Goal: Navigation & Orientation: Find specific page/section

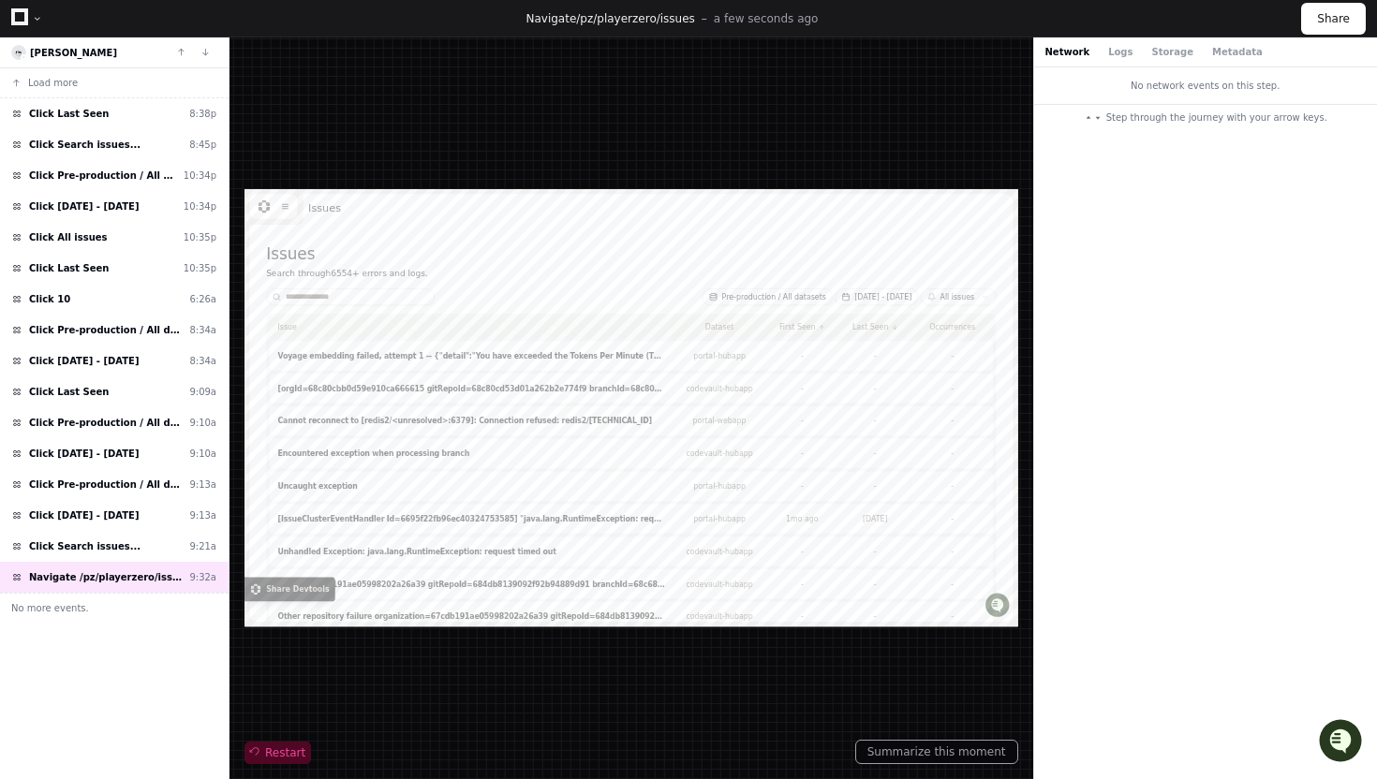
click at [286, 749] on span "Restart" at bounding box center [277, 753] width 55 height 15
click at [115, 540] on span "Click Search issues..." at bounding box center [84, 547] width 111 height 14
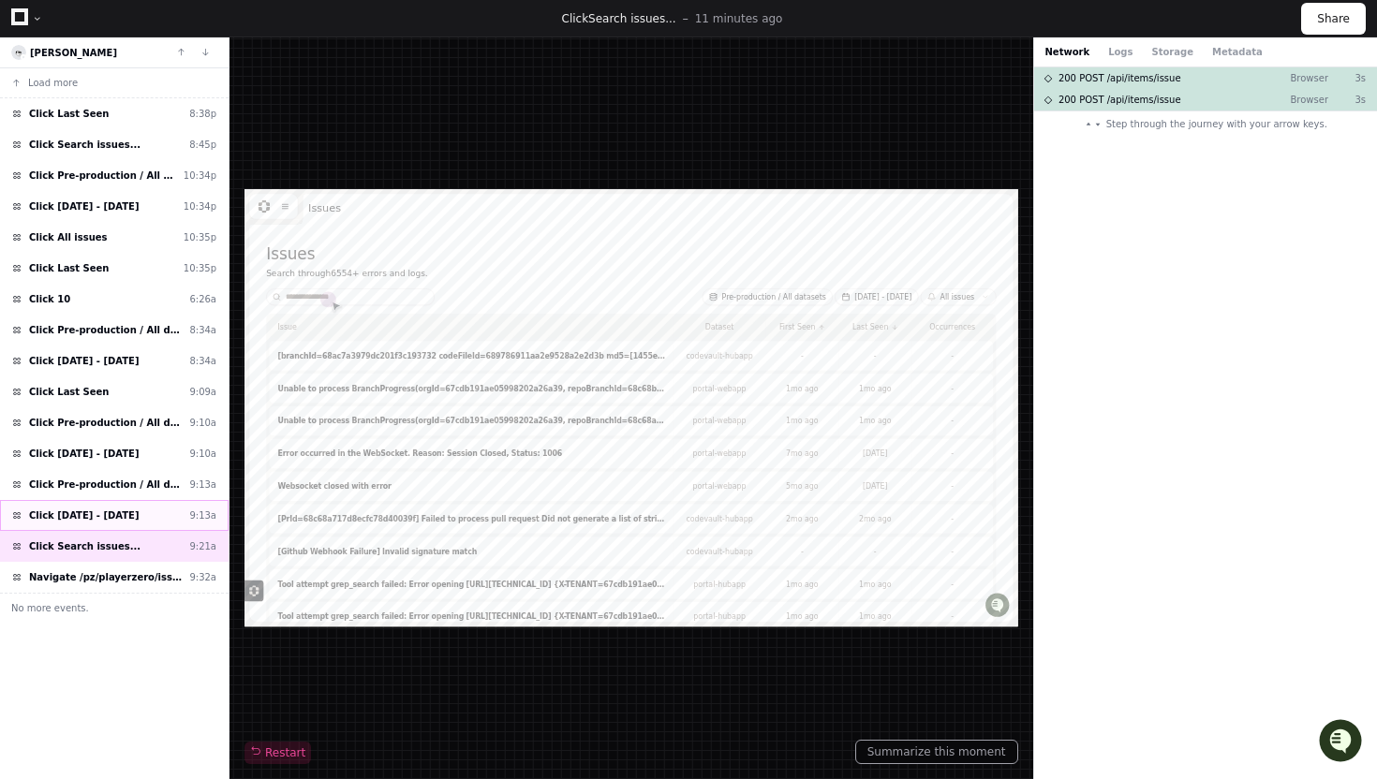
click at [139, 518] on span "Click [DATE] - [DATE]" at bounding box center [84, 516] width 110 height 14
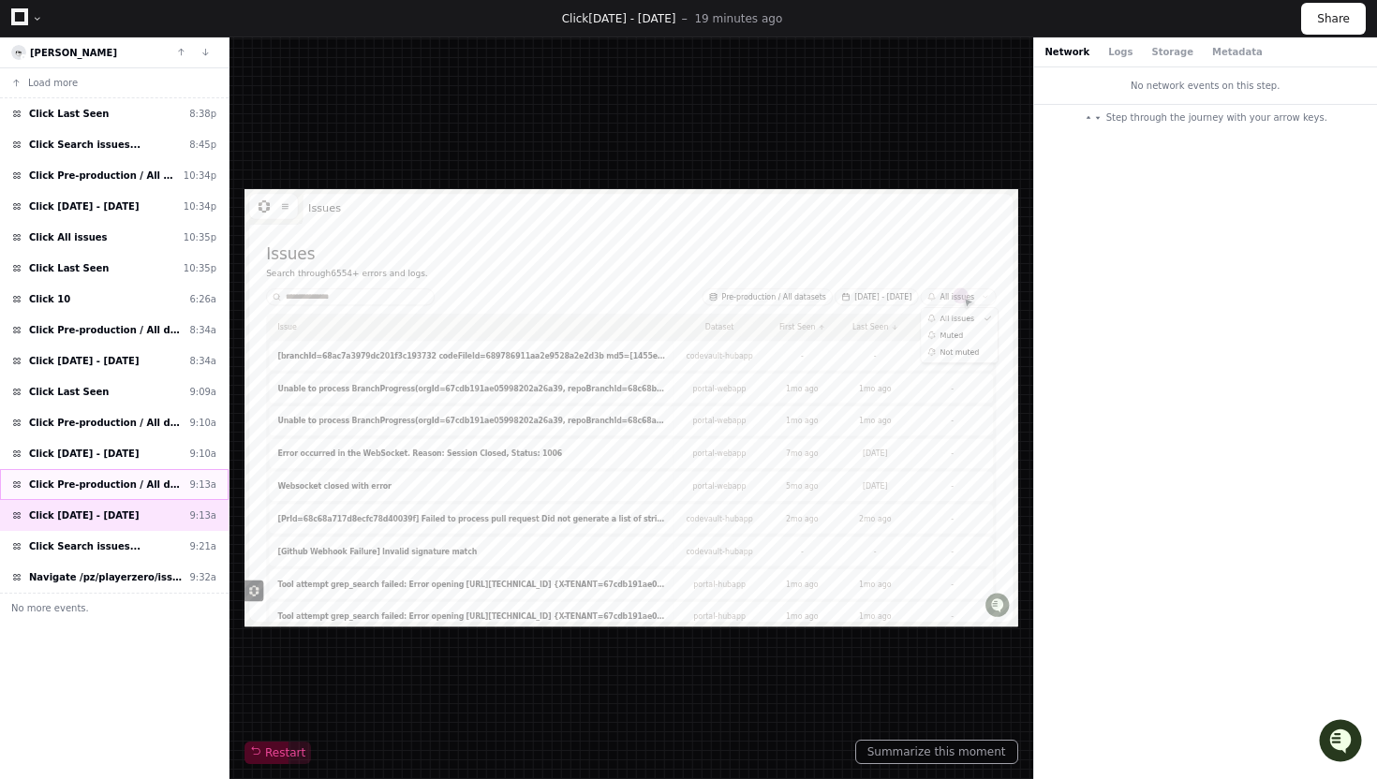
click at [134, 488] on span "Click Pre-production / All datasets" at bounding box center [105, 485] width 153 height 14
